Goal: Information Seeking & Learning: Learn about a topic

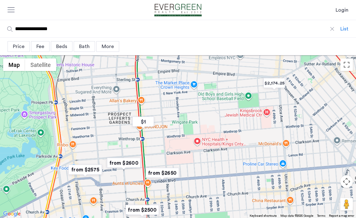
click at [186, 10] on img "Cazamio Logo" at bounding box center [177, 10] width 61 height 13
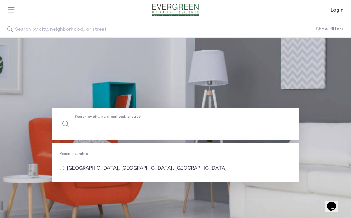
click at [94, 129] on input "Search by city, neighborhood, or street." at bounding box center [175, 124] width 247 height 33
type input "**********"
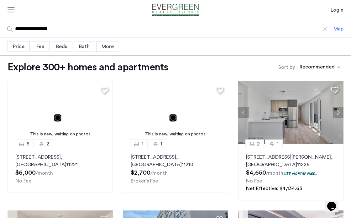
click at [312, 70] on div "sort-apartment" at bounding box center [317, 68] width 37 height 8
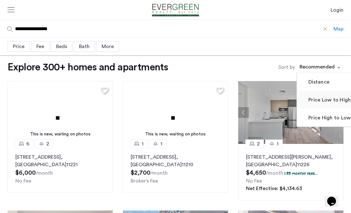
click at [316, 105] on mat-checkbox "Price Low to High" at bounding box center [329, 100] width 65 height 18
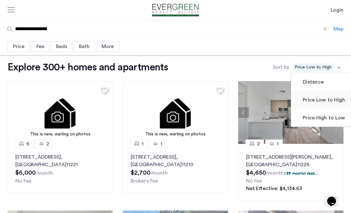
click at [316, 100] on label "Price Low to High" at bounding box center [324, 100] width 44 height 8
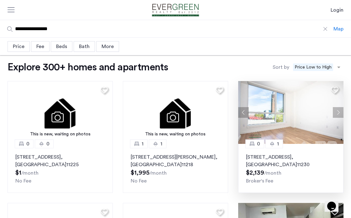
click at [342, 117] on button "Next apartment" at bounding box center [338, 112] width 11 height 11
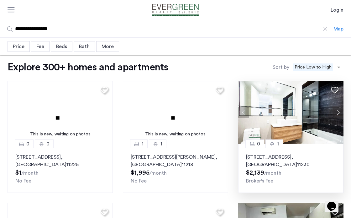
click at [339, 114] on button "Next apartment" at bounding box center [338, 112] width 11 height 11
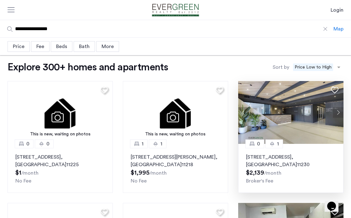
click at [339, 114] on button "Next apartment" at bounding box center [338, 112] width 11 height 11
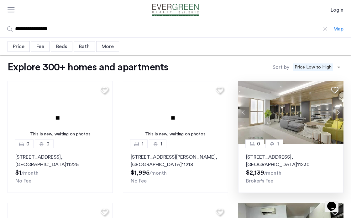
click at [339, 114] on button "Next apartment" at bounding box center [338, 112] width 11 height 11
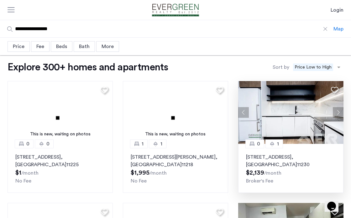
click at [339, 114] on button "Next apartment" at bounding box center [338, 112] width 11 height 11
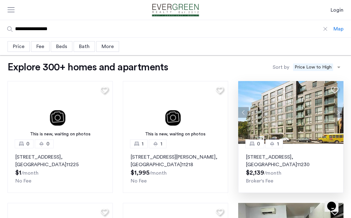
click at [312, 120] on img at bounding box center [290, 112] width 105 height 63
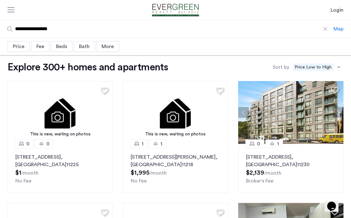
click at [343, 27] on div "Map" at bounding box center [339, 29] width 10 height 8
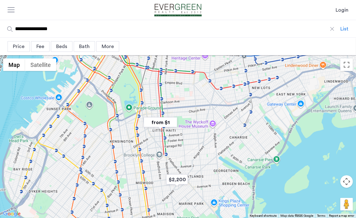
click at [174, 137] on div at bounding box center [178, 136] width 356 height 162
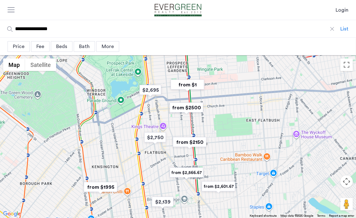
drag, startPoint x: 183, startPoint y: 119, endPoint x: 226, endPoint y: 142, distance: 48.4
click at [226, 142] on div at bounding box center [178, 136] width 356 height 162
click at [184, 143] on img "from $2150" at bounding box center [189, 142] width 39 height 14
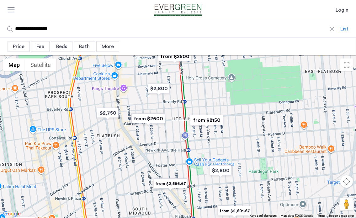
click at [201, 121] on img "from $2150" at bounding box center [206, 120] width 39 height 14
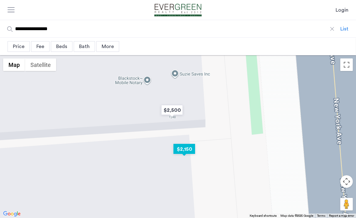
click at [182, 147] on img "$2,150" at bounding box center [184, 149] width 27 height 14
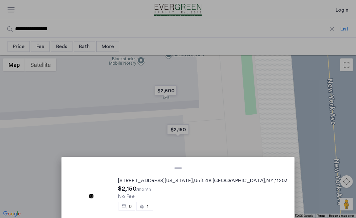
click at [215, 123] on div at bounding box center [178, 109] width 356 height 218
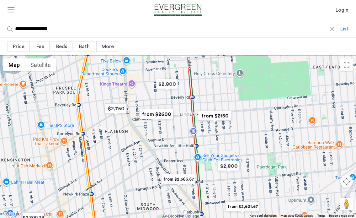
click at [215, 123] on div at bounding box center [178, 136] width 356 height 162
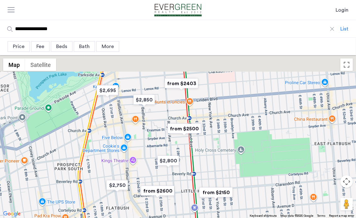
drag, startPoint x: 256, startPoint y: 116, endPoint x: 257, endPoint y: 194, distance: 77.8
click at [257, 194] on div at bounding box center [178, 136] width 356 height 162
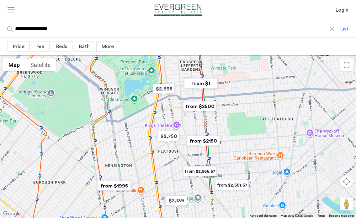
click at [220, 94] on div at bounding box center [178, 136] width 356 height 162
click at [124, 186] on img "from $1995" at bounding box center [114, 185] width 39 height 14
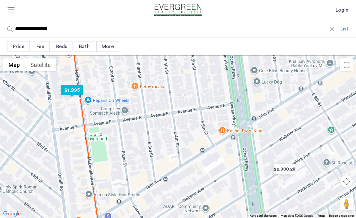
click at [80, 89] on img "$1,995" at bounding box center [72, 90] width 27 height 14
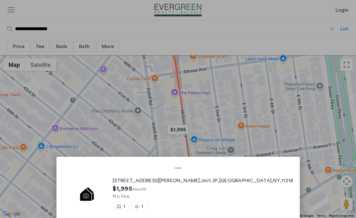
click at [272, 100] on div at bounding box center [178, 109] width 356 height 218
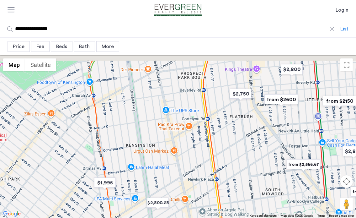
drag, startPoint x: 261, startPoint y: 104, endPoint x: 130, endPoint y: 179, distance: 150.6
click at [126, 185] on div at bounding box center [178, 136] width 356 height 162
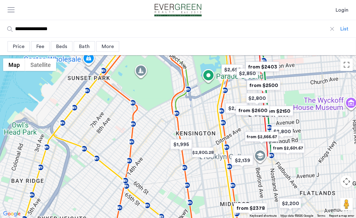
click at [234, 122] on div at bounding box center [178, 136] width 356 height 162
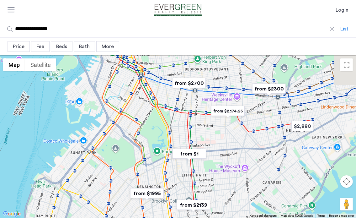
drag, startPoint x: 284, startPoint y: 110, endPoint x: 222, endPoint y: 168, distance: 84.8
click at [222, 168] on div at bounding box center [178, 136] width 356 height 162
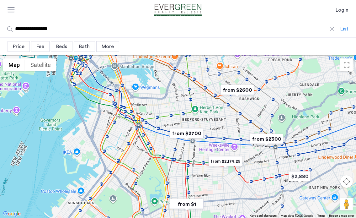
drag, startPoint x: 211, startPoint y: 122, endPoint x: 207, endPoint y: 181, distance: 58.4
click at [207, 181] on div at bounding box center [178, 136] width 356 height 162
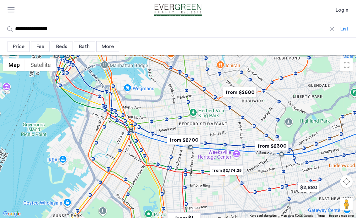
click at [210, 142] on div at bounding box center [178, 136] width 356 height 162
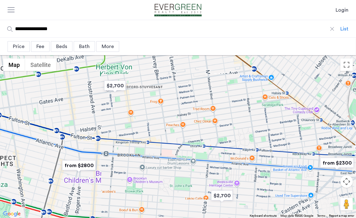
click at [297, 147] on div at bounding box center [178, 136] width 356 height 162
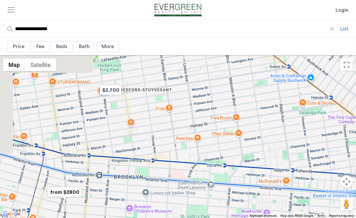
drag, startPoint x: 293, startPoint y: 146, endPoint x: 338, endPoint y: 165, distance: 48.9
click at [338, 165] on div at bounding box center [178, 136] width 356 height 162
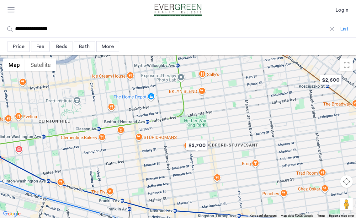
drag, startPoint x: 210, startPoint y: 135, endPoint x: 297, endPoint y: 190, distance: 102.8
click at [297, 190] on div at bounding box center [178, 136] width 356 height 162
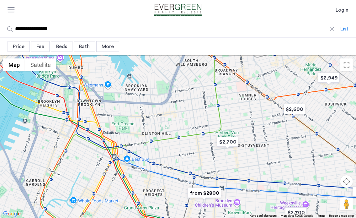
click at [259, 145] on div at bounding box center [178, 136] width 356 height 162
click at [60, 48] on div "Beds" at bounding box center [62, 46] width 22 height 11
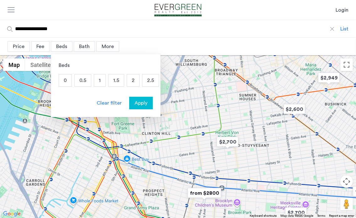
click at [98, 83] on p "1" at bounding box center [99, 80] width 11 height 12
click at [88, 84] on p "0.5" at bounding box center [83, 80] width 16 height 12
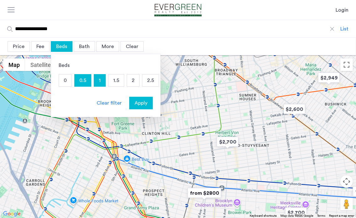
click at [85, 83] on p "0.5" at bounding box center [83, 80] width 16 height 12
click at [65, 83] on p "0" at bounding box center [65, 80] width 13 height 12
click at [68, 82] on p "0" at bounding box center [65, 80] width 13 height 12
click at [120, 78] on p "1.5" at bounding box center [116, 80] width 15 height 12
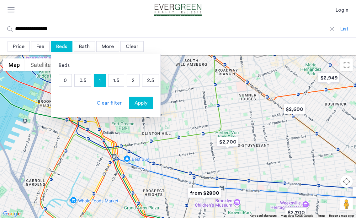
click at [120, 78] on p "1.5" at bounding box center [116, 80] width 15 height 12
click at [66, 78] on p "0" at bounding box center [65, 80] width 13 height 12
click at [135, 103] on span "Apply" at bounding box center [141, 103] width 13 height 8
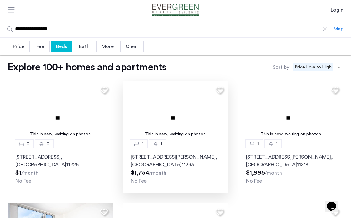
click at [188, 113] on img at bounding box center [175, 112] width 105 height 63
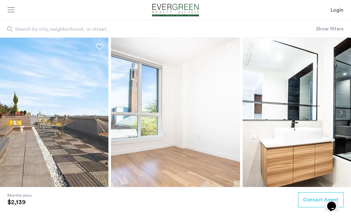
click at [84, 127] on img at bounding box center [43, 112] width 129 height 149
click at [161, 120] on img at bounding box center [175, 112] width 129 height 149
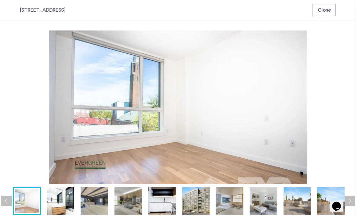
click at [161, 120] on img at bounding box center [178, 106] width 336 height 153
click at [57, 205] on img at bounding box center [61, 201] width 28 height 28
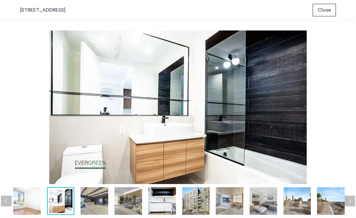
click at [30, 201] on img at bounding box center [27, 201] width 28 height 28
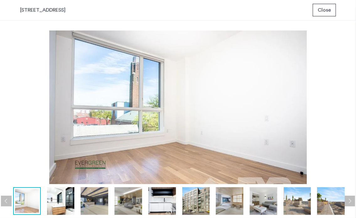
click at [55, 199] on img at bounding box center [61, 201] width 28 height 28
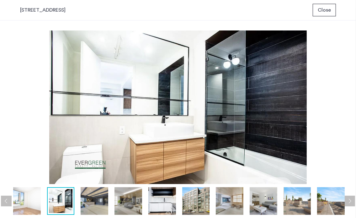
click at [96, 199] on img at bounding box center [95, 201] width 28 height 28
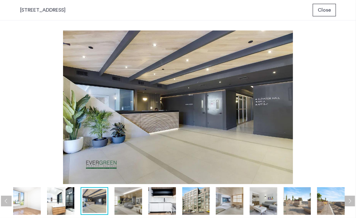
click at [122, 197] on img at bounding box center [128, 201] width 28 height 28
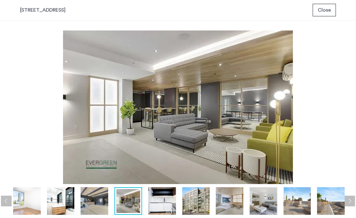
click at [160, 197] on img at bounding box center [162, 201] width 28 height 28
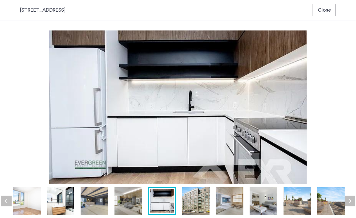
click at [200, 195] on img at bounding box center [196, 201] width 28 height 28
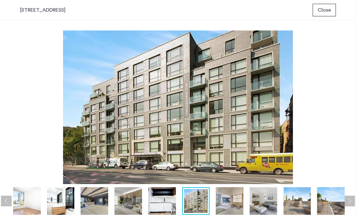
click at [233, 195] on img at bounding box center [230, 201] width 28 height 28
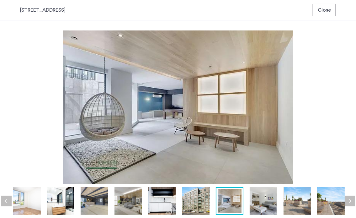
click at [274, 196] on img at bounding box center [264, 201] width 28 height 28
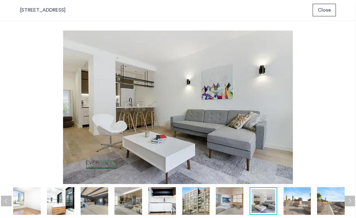
click at [331, 196] on img at bounding box center [331, 201] width 28 height 28
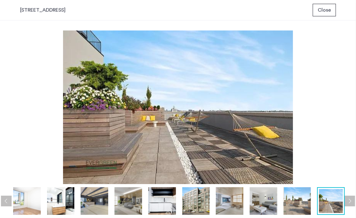
click at [301, 199] on img at bounding box center [298, 201] width 28 height 28
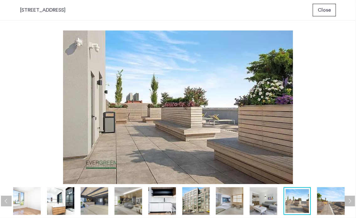
click at [350, 197] on button "Next apartment" at bounding box center [349, 200] width 11 height 11
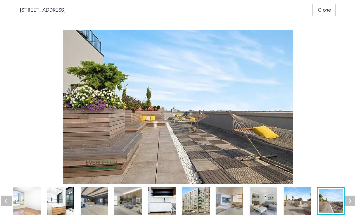
click at [350, 197] on button "Next apartment" at bounding box center [349, 200] width 11 height 11
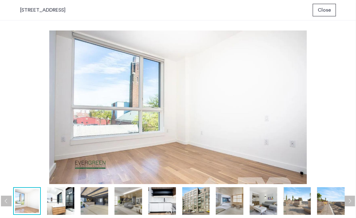
click at [350, 197] on button "Next apartment" at bounding box center [349, 200] width 11 height 11
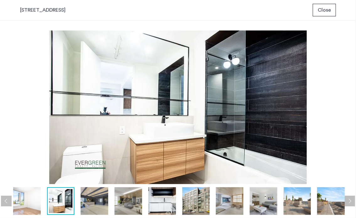
click at [350, 197] on button "Next apartment" at bounding box center [349, 200] width 11 height 11
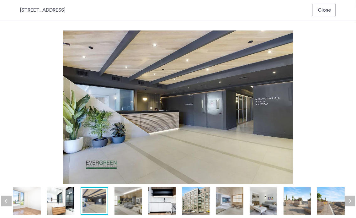
click at [350, 197] on button "Next apartment" at bounding box center [349, 200] width 11 height 11
